Goal: Information Seeking & Learning: Understand process/instructions

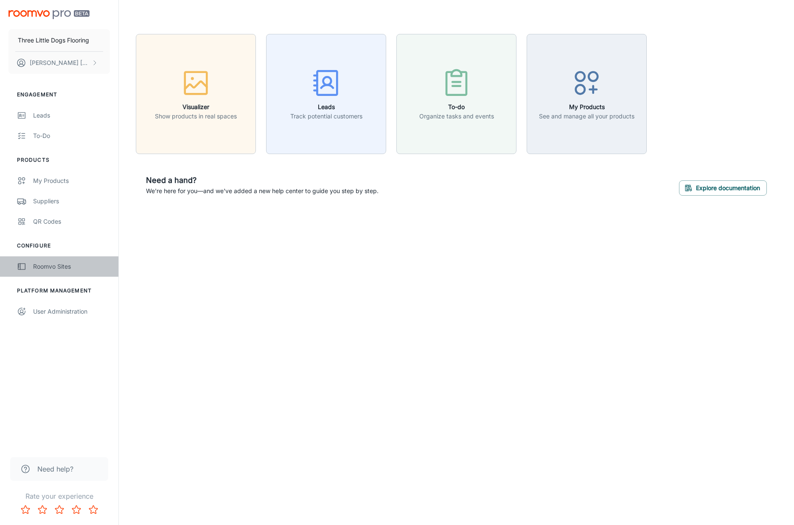
click at [51, 263] on div "Roomvo Sites" at bounding box center [71, 266] width 77 height 9
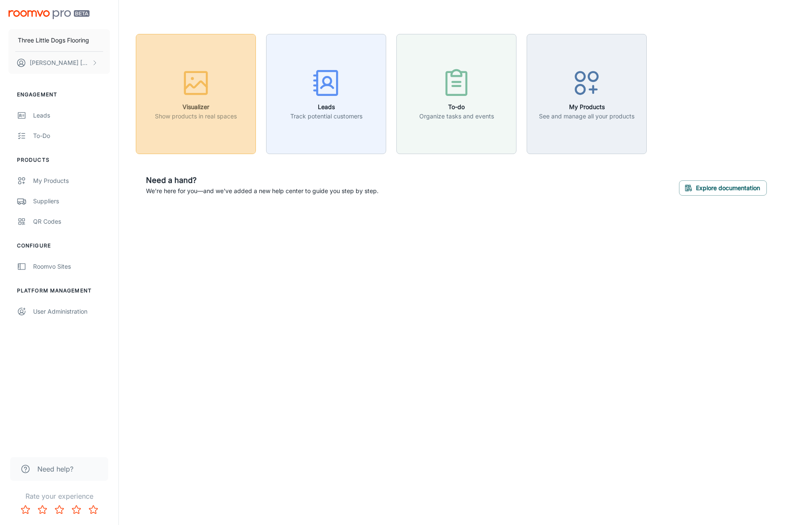
click at [196, 102] on h6 "Visualizer" at bounding box center [196, 106] width 82 height 9
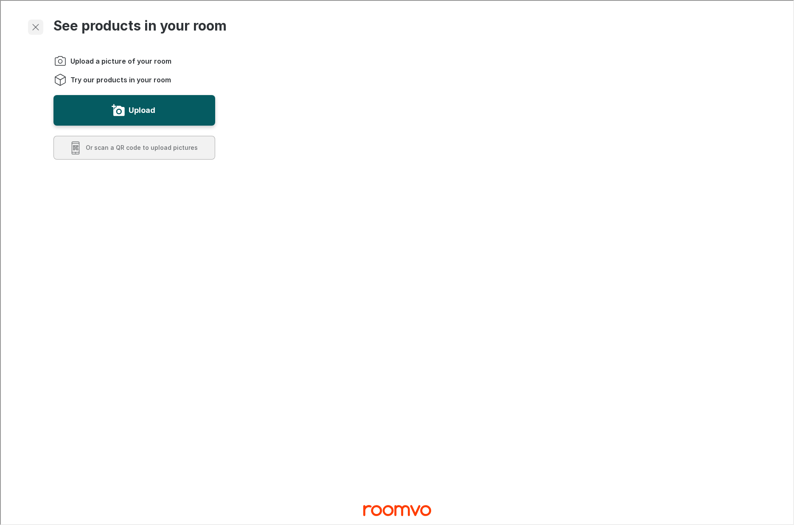
click at [35, 24] on icon "Exit visualizer" at bounding box center [35, 26] width 10 height 10
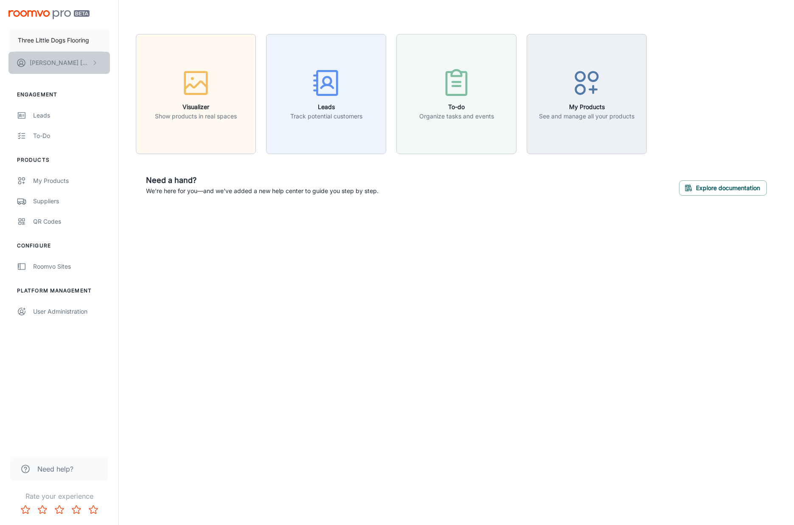
click at [69, 66] on p "[PERSON_NAME]" at bounding box center [60, 62] width 60 height 9
click at [44, 182] on div at bounding box center [397, 262] width 794 height 525
click at [49, 181] on div "My Products" at bounding box center [71, 180] width 77 height 9
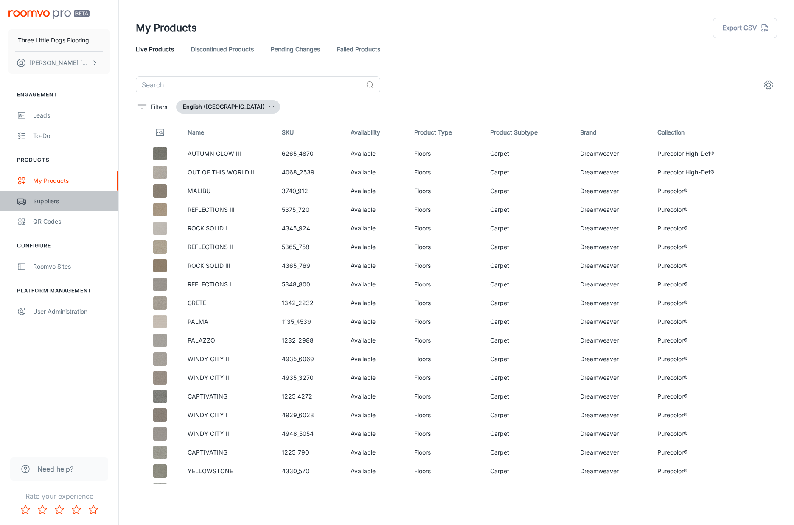
click at [43, 201] on div "Suppliers" at bounding box center [71, 200] width 77 height 9
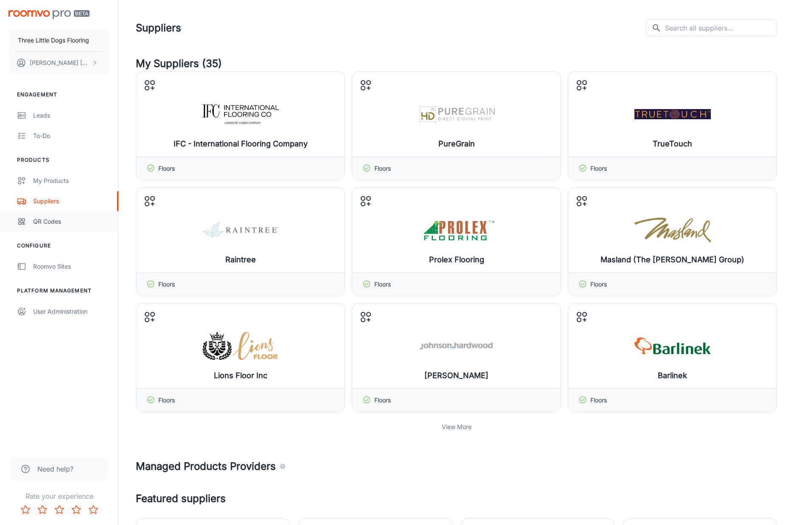
click at [46, 221] on div "QR Codes" at bounding box center [71, 221] width 77 height 9
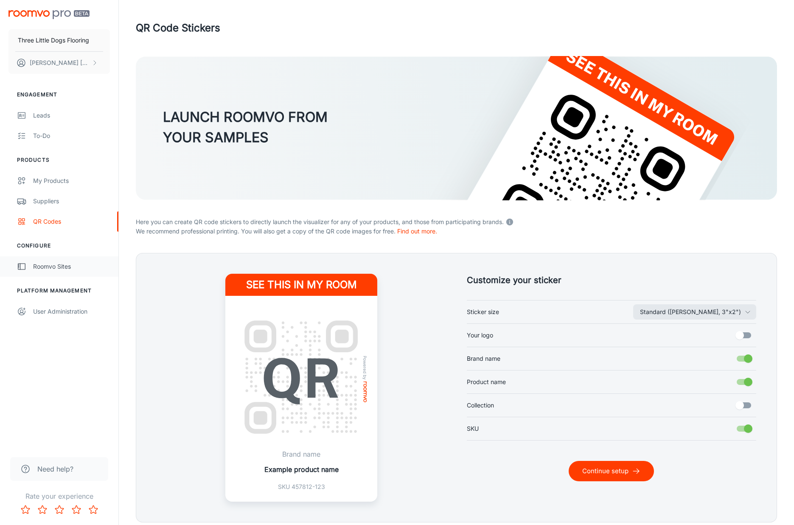
scroll to position [31, 0]
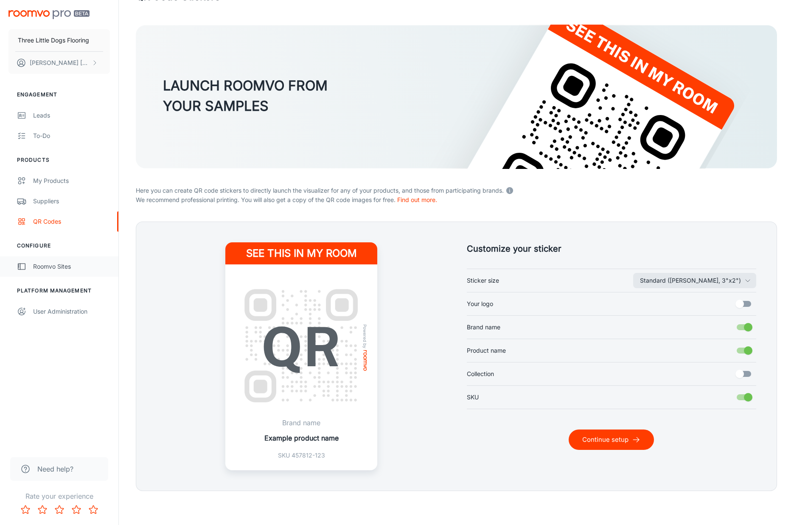
click at [35, 270] on div "Roomvo Sites" at bounding box center [71, 266] width 77 height 9
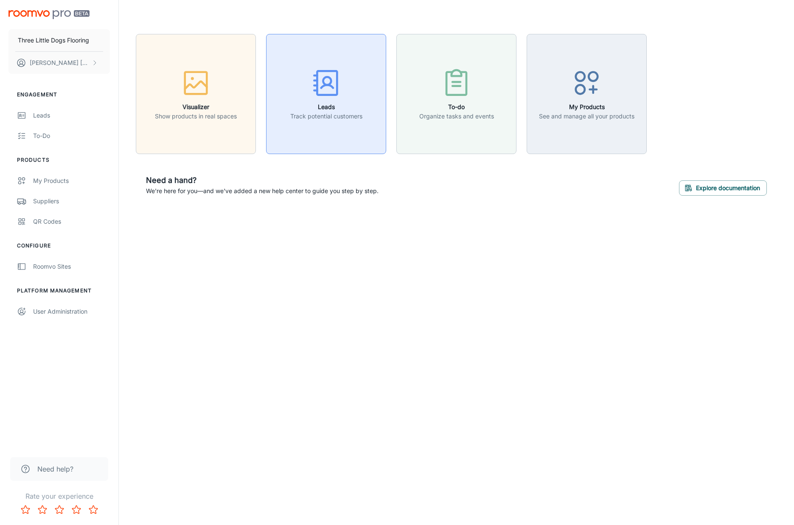
click at [329, 118] on p "Track potential customers" at bounding box center [326, 116] width 72 height 9
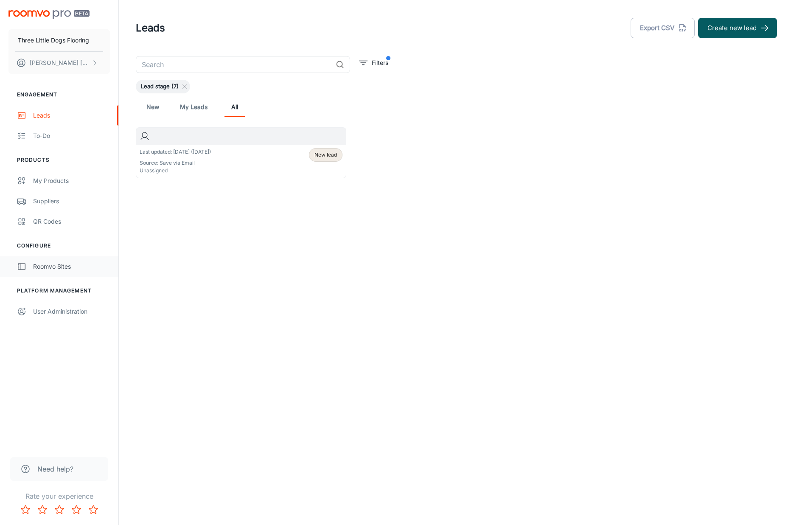
click at [62, 271] on link "Roomvo Sites" at bounding box center [59, 266] width 118 height 20
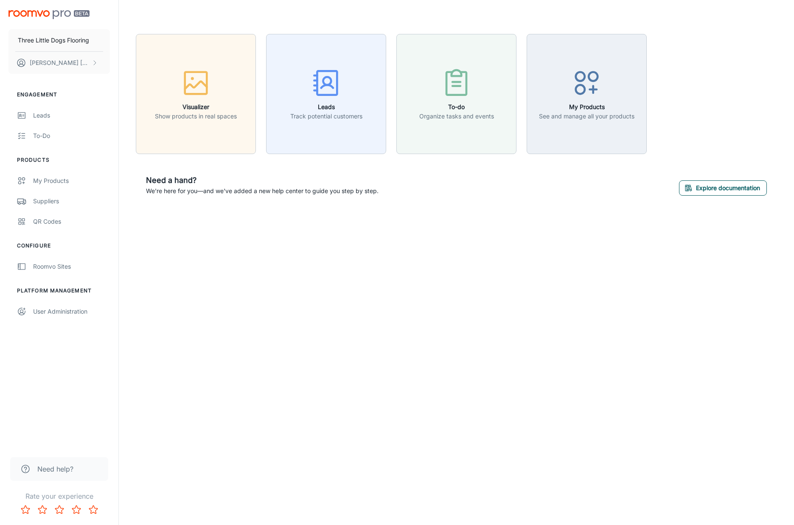
click at [721, 192] on button "Explore documentation" at bounding box center [723, 187] width 88 height 15
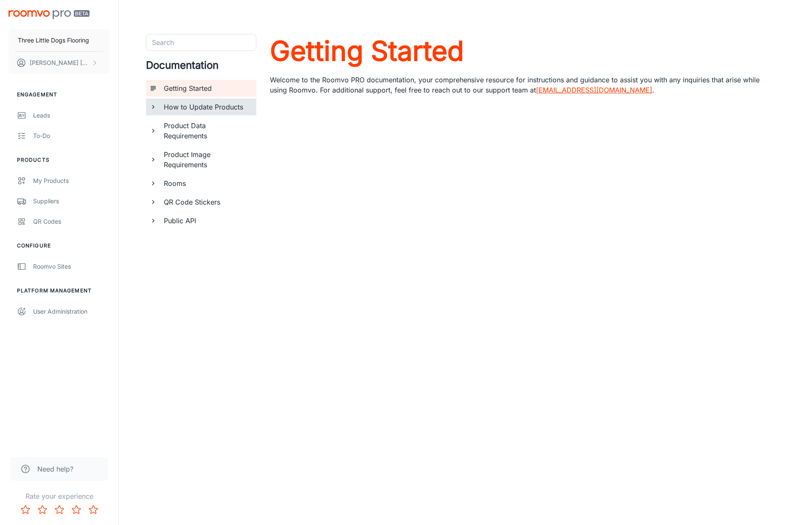
click at [157, 109] on div "How to Update Products" at bounding box center [201, 106] width 110 height 17
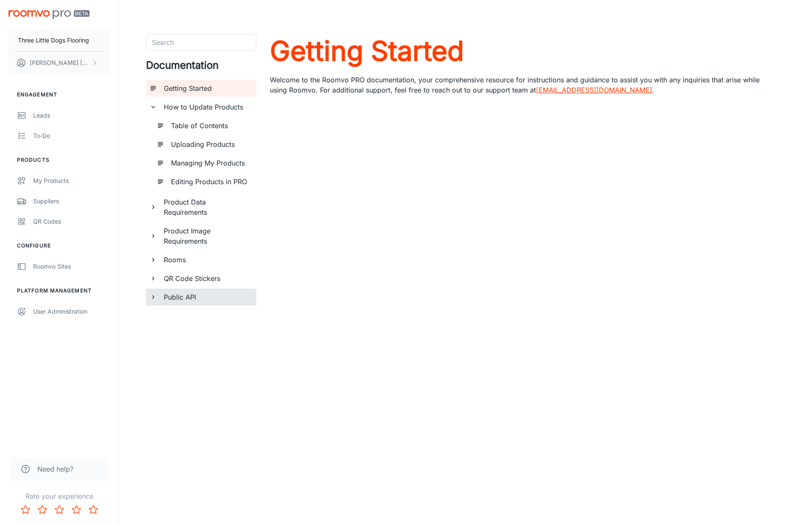
click at [155, 299] on icon "documentation page list" at bounding box center [153, 297] width 8 height 8
click at [200, 335] on h6 "Using Roomvo API" at bounding box center [210, 334] width 78 height 10
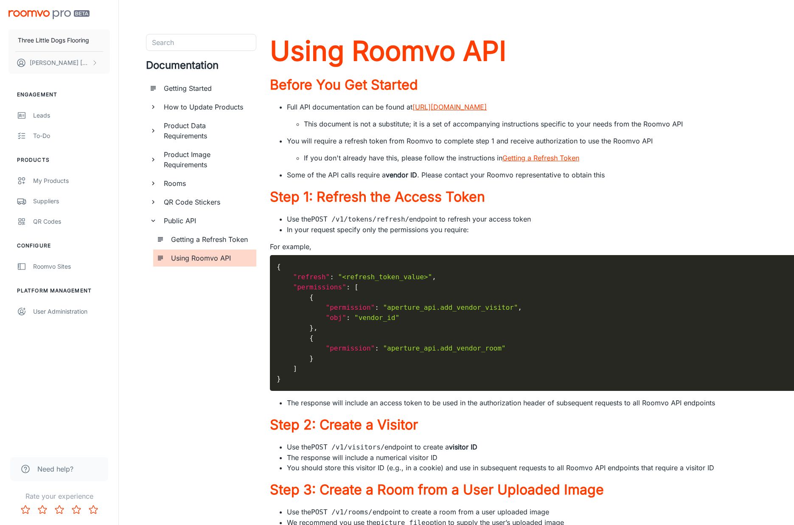
click at [484, 105] on link "[URL][DOMAIN_NAME]" at bounding box center [449, 107] width 74 height 8
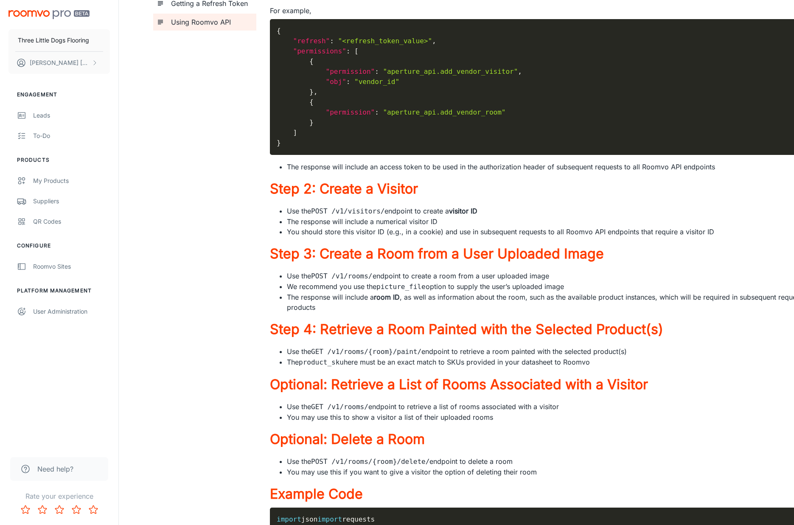
scroll to position [237, 0]
